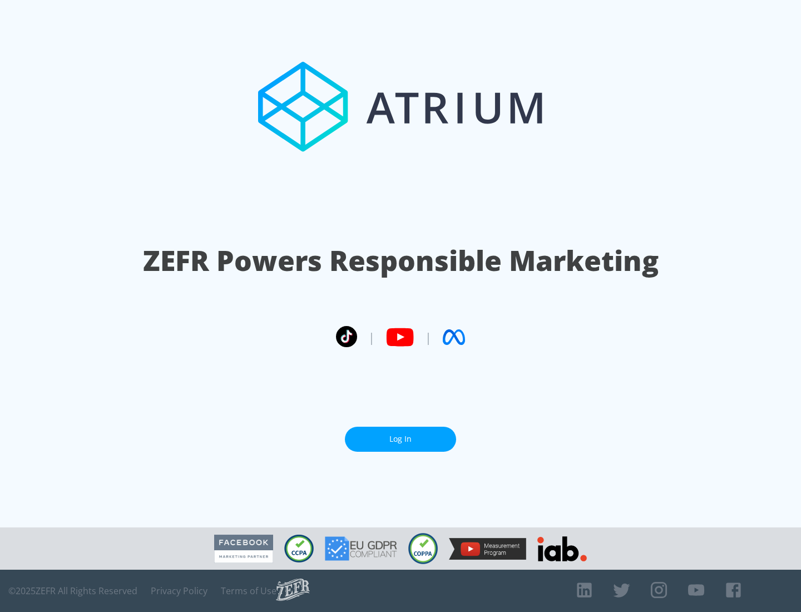
click at [400, 439] on link "Log In" at bounding box center [400, 439] width 111 height 25
